Goal: Find specific page/section: Find specific page/section

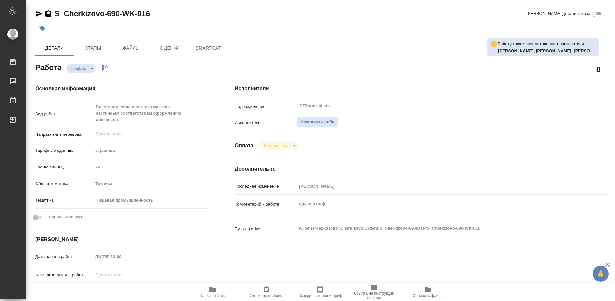
type textarea "x"
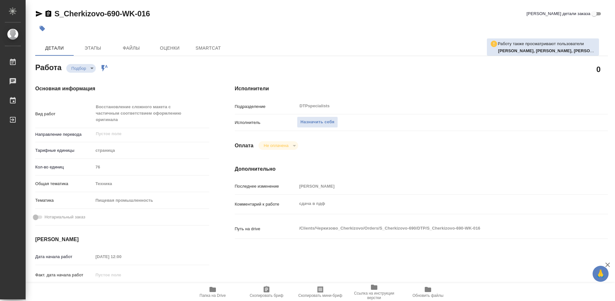
type textarea "x"
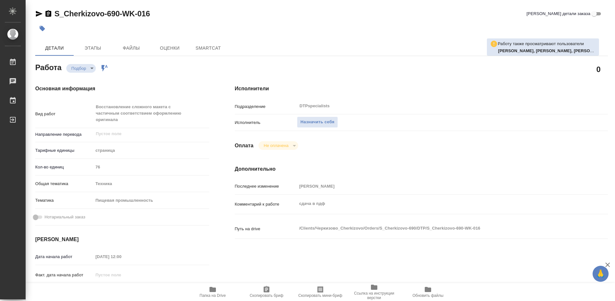
type textarea "x"
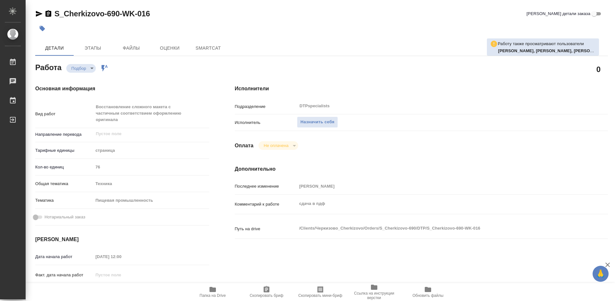
type textarea "x"
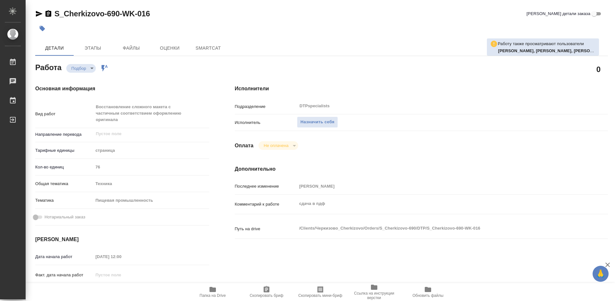
type textarea "x"
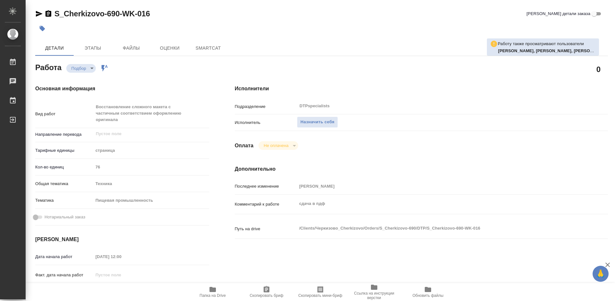
type textarea "x"
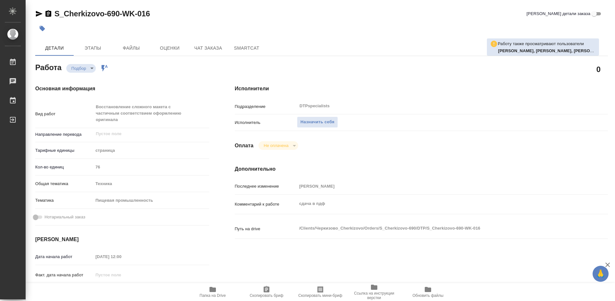
type textarea "x"
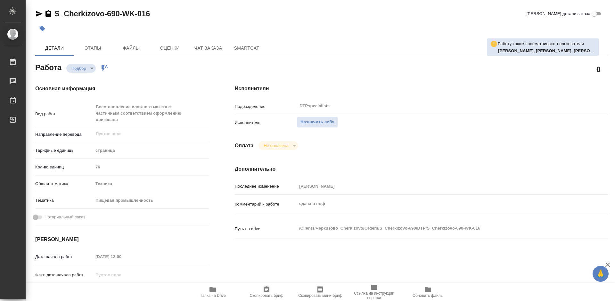
type textarea "x"
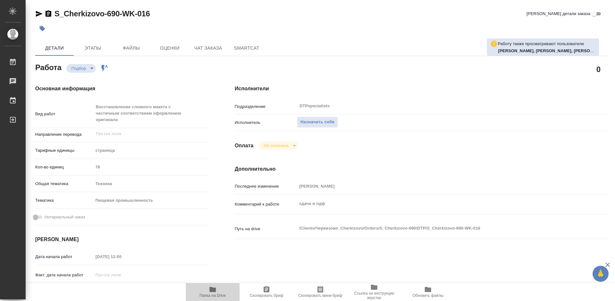
click at [215, 295] on span "Папка на Drive" at bounding box center [213, 296] width 26 height 4
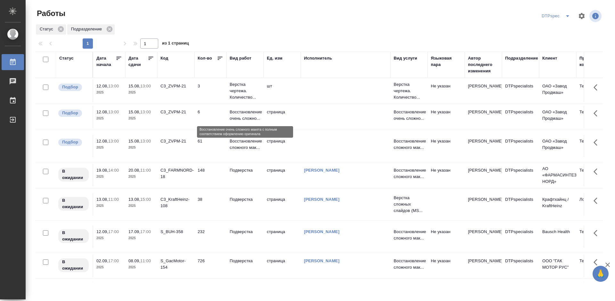
click at [244, 117] on p "Восстановление очень сложно..." at bounding box center [245, 115] width 31 height 13
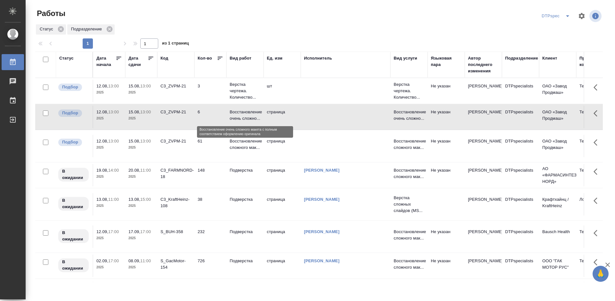
click at [244, 117] on p "Восстановление очень сложно..." at bounding box center [245, 115] width 31 height 13
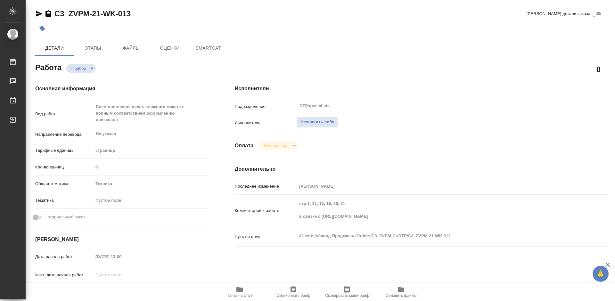
type textarea "x"
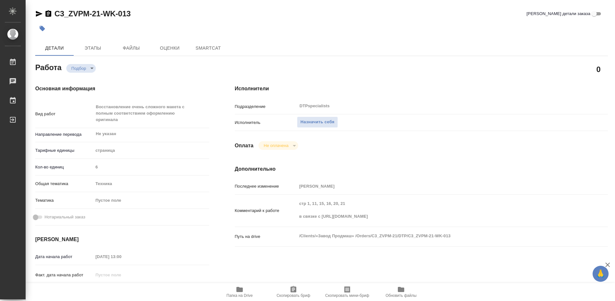
type textarea "x"
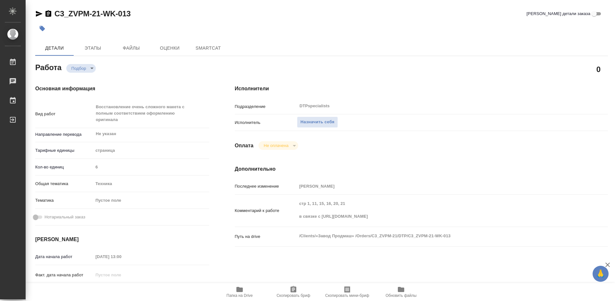
type textarea "x"
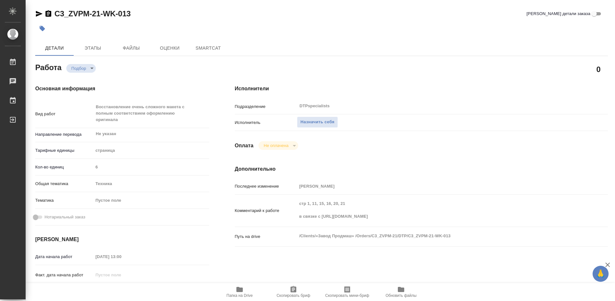
type textarea "x"
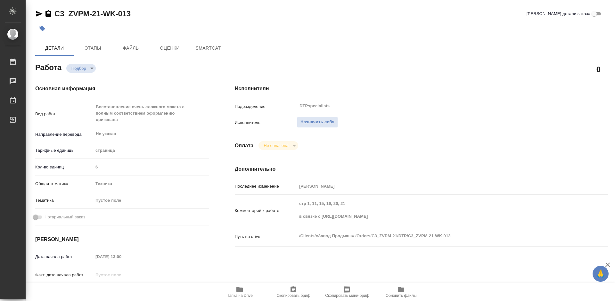
type textarea "x"
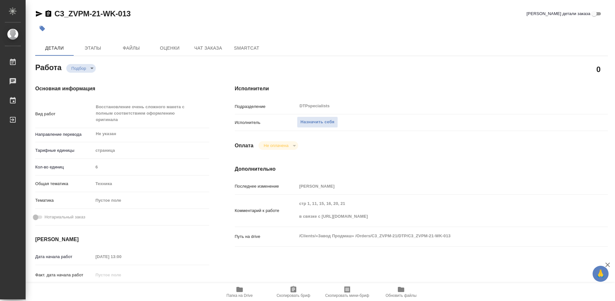
type textarea "x"
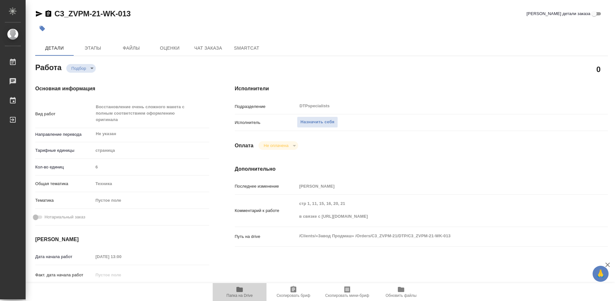
click at [238, 289] on icon "button" at bounding box center [240, 289] width 6 height 5
type textarea "x"
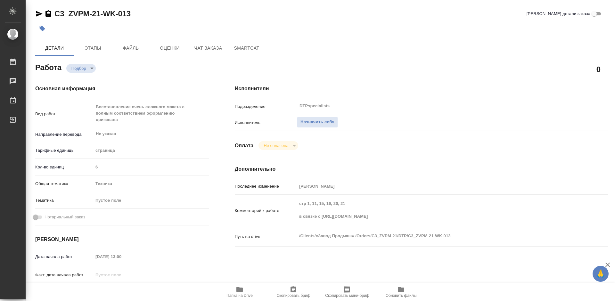
type textarea "x"
